Goal: Task Accomplishment & Management: Manage account settings

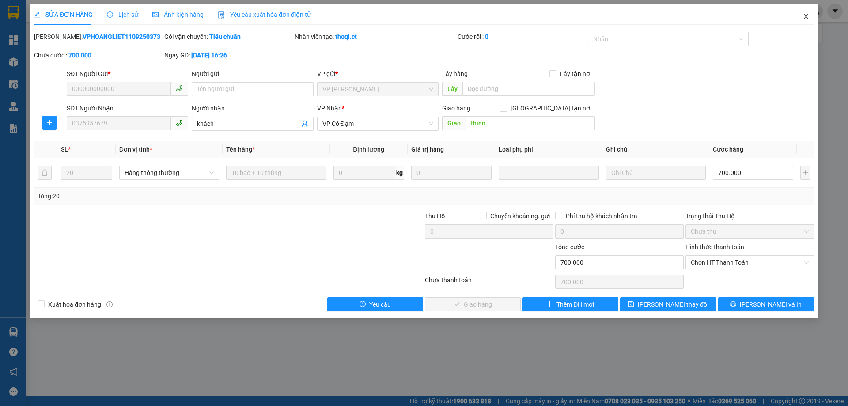
click at [804, 17] on icon "close" at bounding box center [805, 16] width 7 height 7
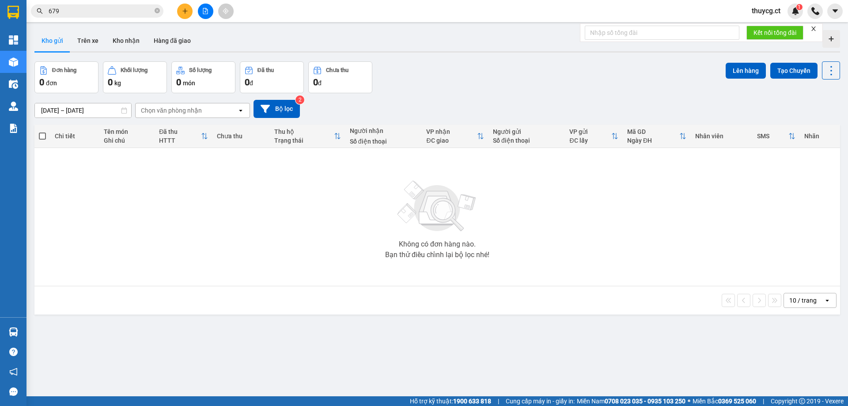
click at [768, 9] on span "thuycg.ct" at bounding box center [765, 10] width 43 height 11
click at [763, 27] on span "Đăng xuất" at bounding box center [776, 28] width 37 height 10
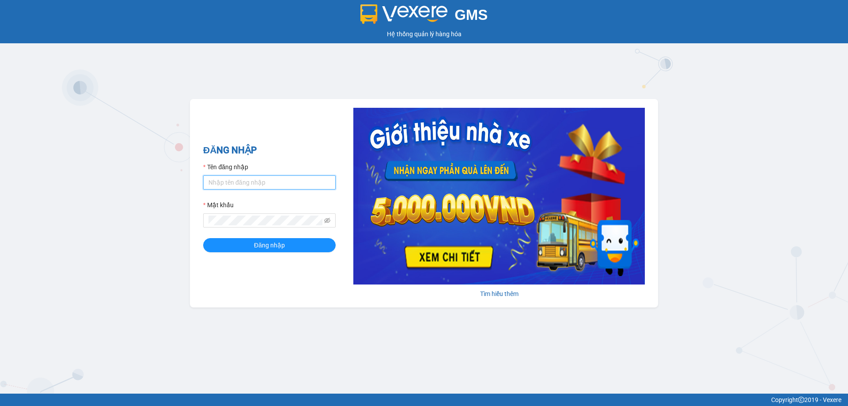
click at [299, 184] on input "Tên đăng nhập" at bounding box center [269, 182] width 132 height 14
type input "hoa1.ct"
click at [266, 249] on span "Đăng nhập" at bounding box center [269, 245] width 31 height 10
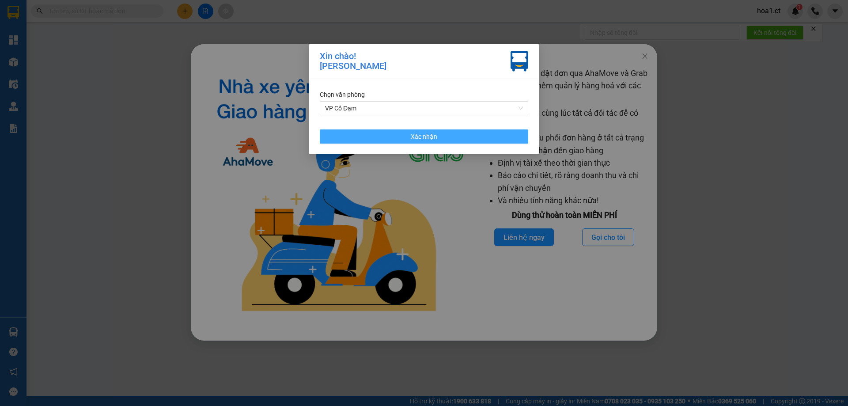
click at [465, 133] on button "Xác nhận" at bounding box center [424, 136] width 208 height 14
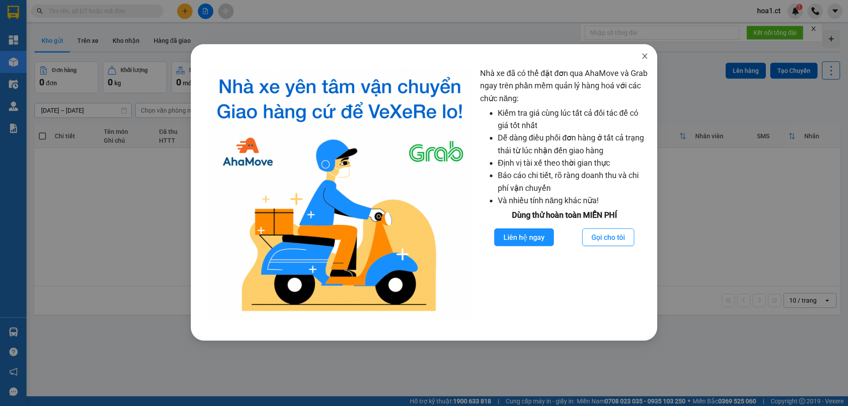
drag, startPoint x: 646, startPoint y: 59, endPoint x: 635, endPoint y: 57, distance: 11.1
click at [646, 59] on icon "close" at bounding box center [644, 56] width 7 height 7
